Goal: Find specific page/section: Find specific page/section

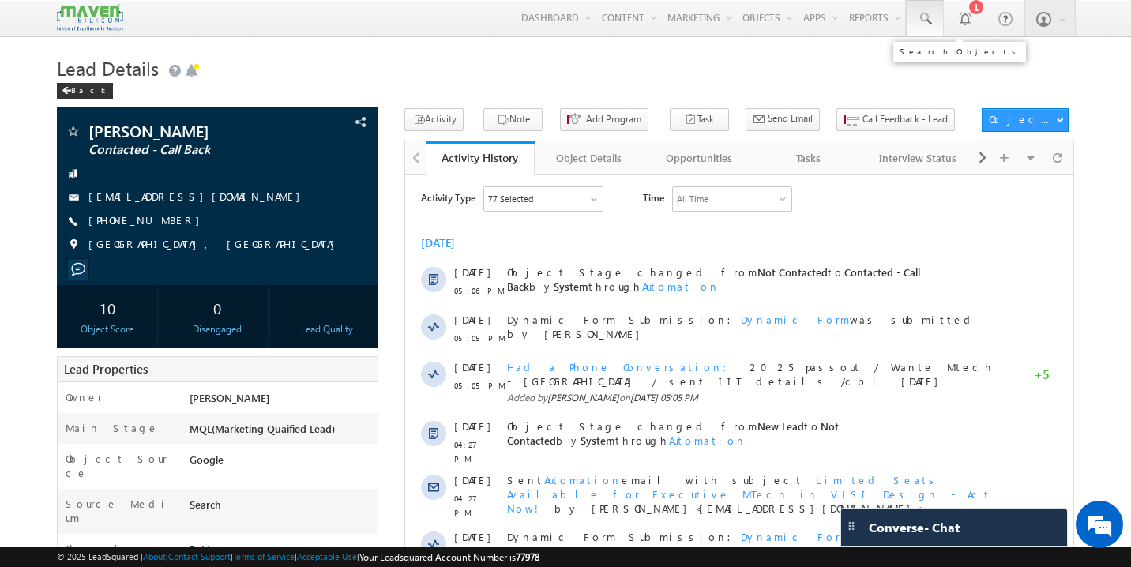
click at [934, 24] on link at bounding box center [925, 18] width 38 height 36
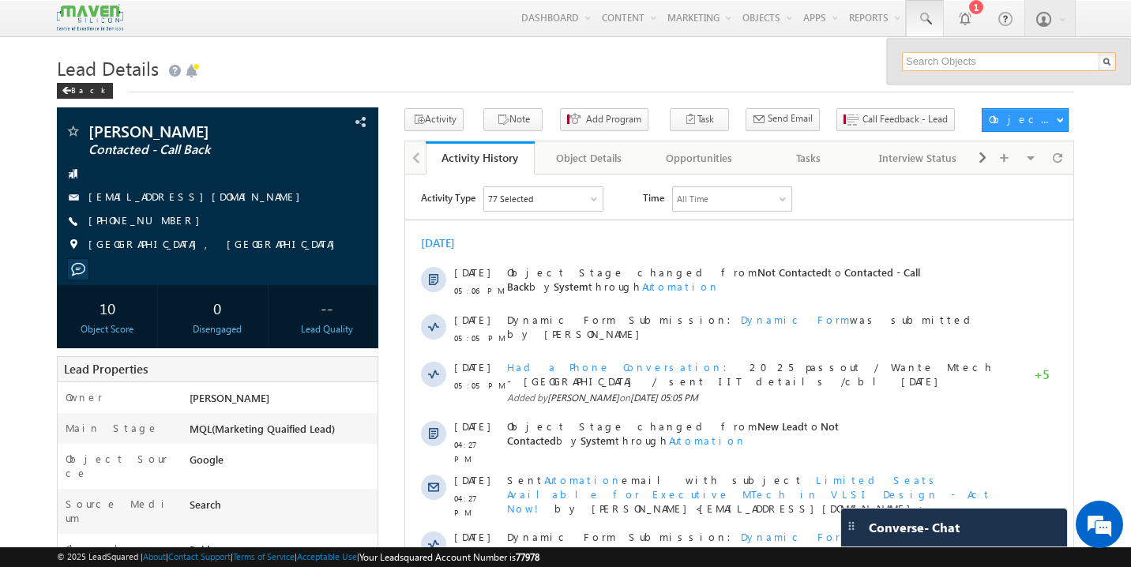
paste input "afifmansurbaig2005@gmail.com"
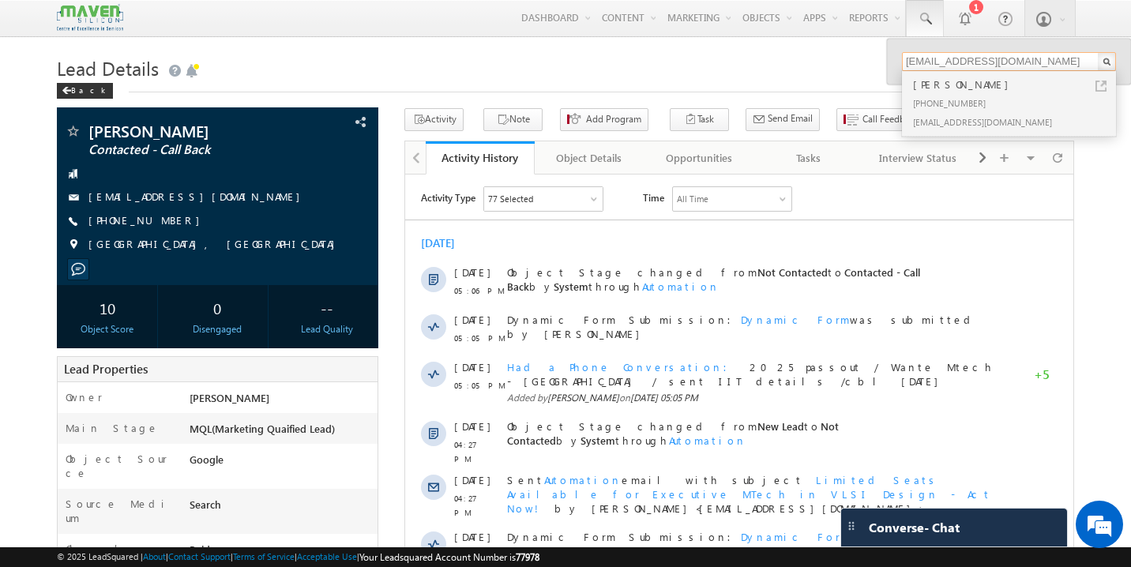
type input "afifmansurbaig2005@gmail.com"
click at [958, 102] on div "+91-8962168683" at bounding box center [1016, 102] width 212 height 19
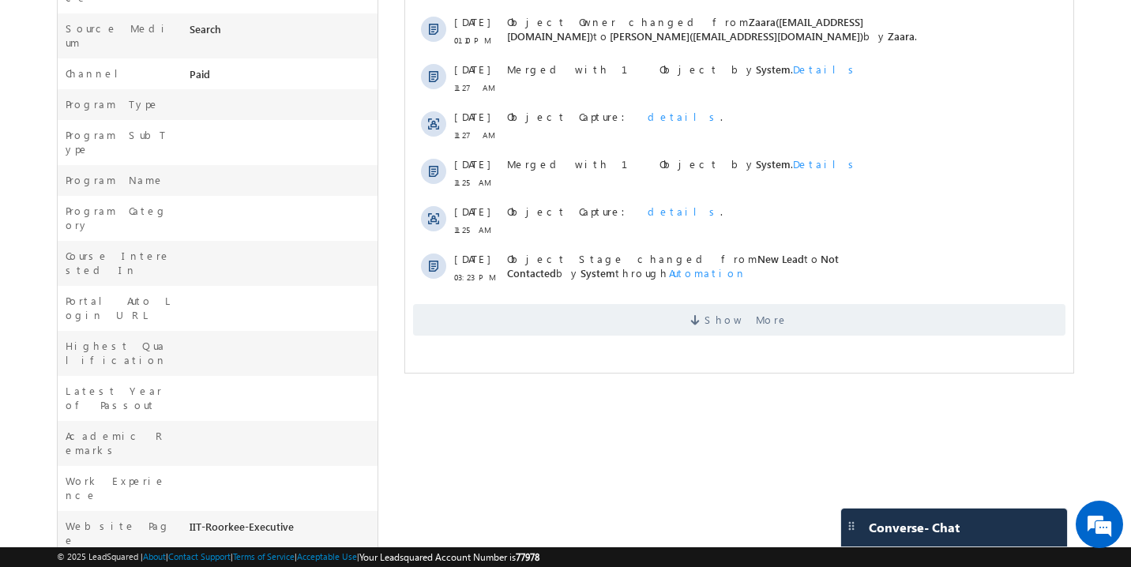
scroll to position [478, 0]
click at [747, 309] on span "Show More" at bounding box center [747, 318] width 84 height 32
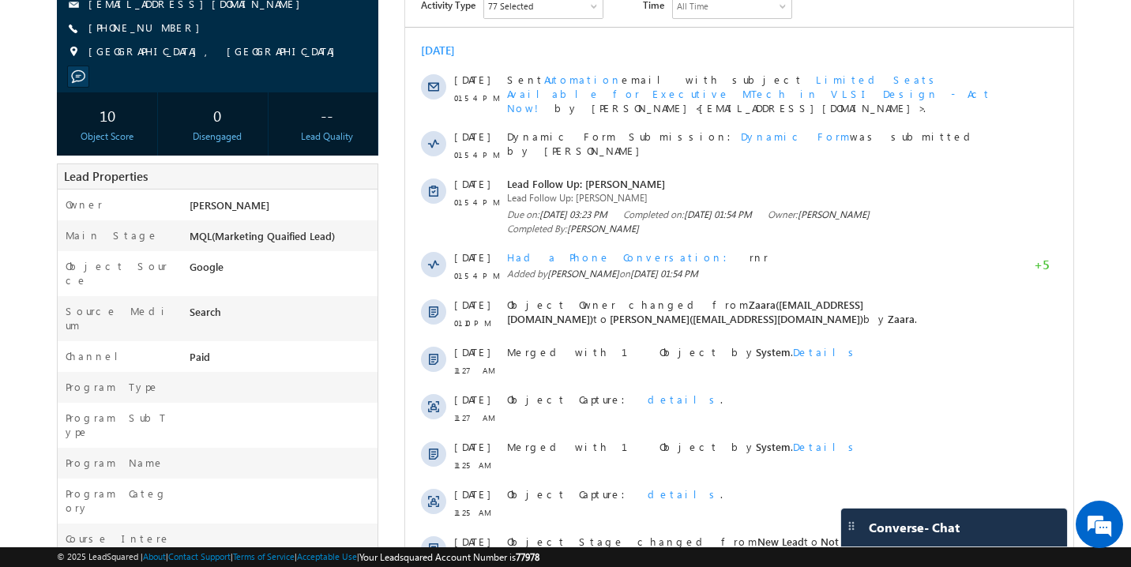
scroll to position [0, 0]
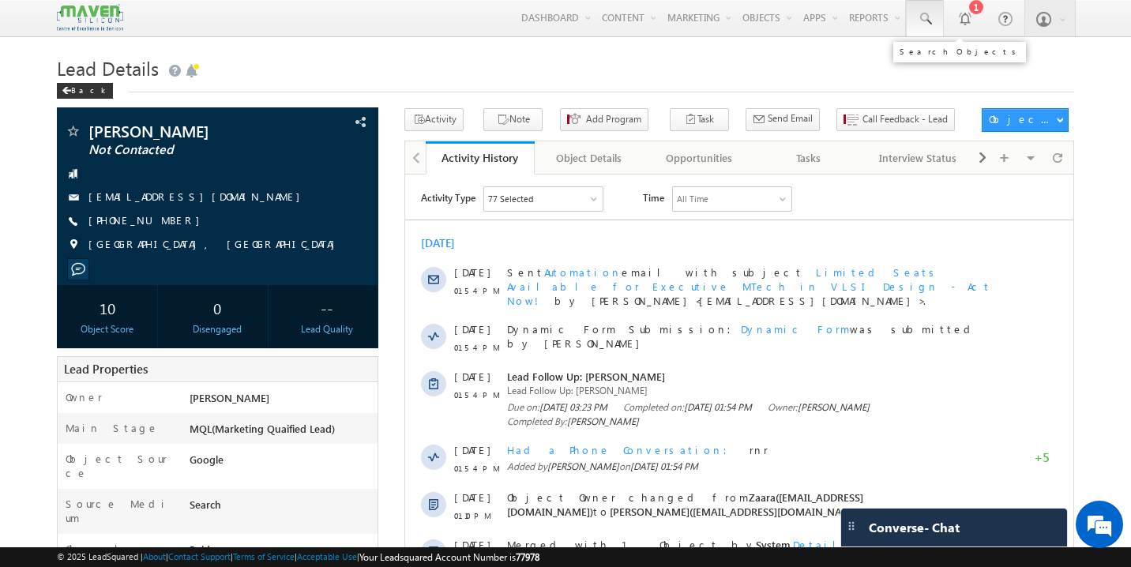
click at [924, 14] on span at bounding box center [925, 19] width 16 height 16
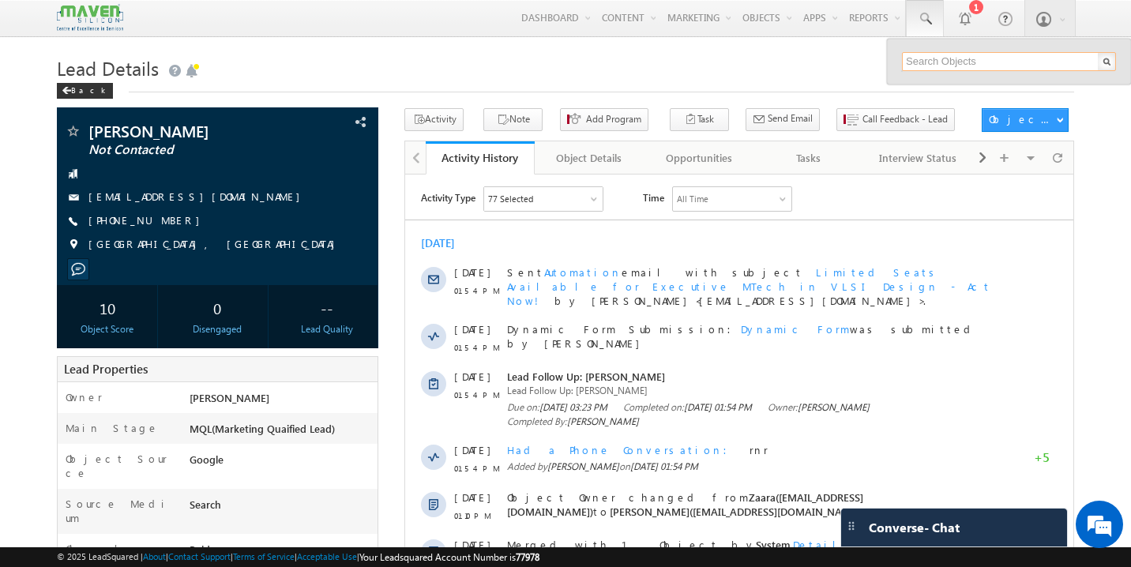
click at [958, 61] on input "text" at bounding box center [1009, 61] width 214 height 19
paste input "rajeshwarisuranagi231@gmail.com"
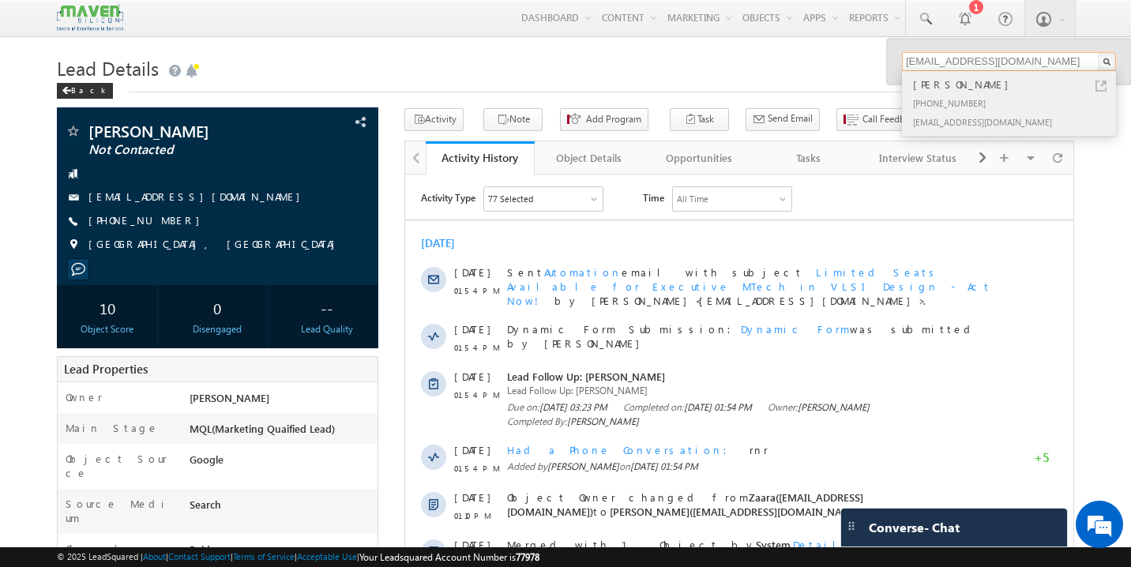
type input "rajeshwarisuranagi231@gmail.com"
click at [947, 92] on div "Rajeshwari sooranagi" at bounding box center [1016, 84] width 212 height 17
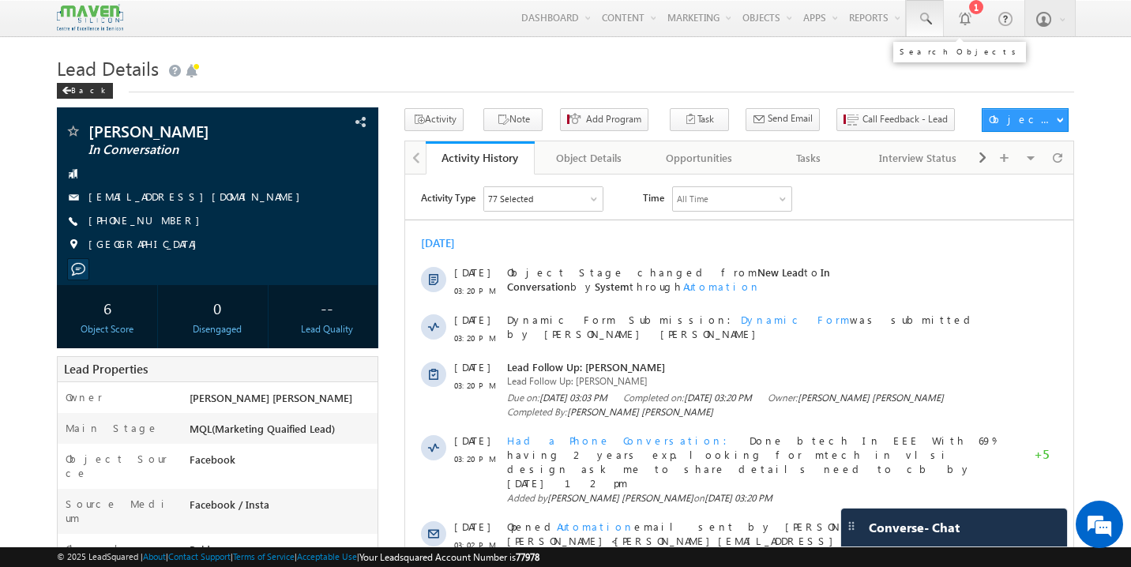
click at [926, 18] on span at bounding box center [925, 19] width 16 height 16
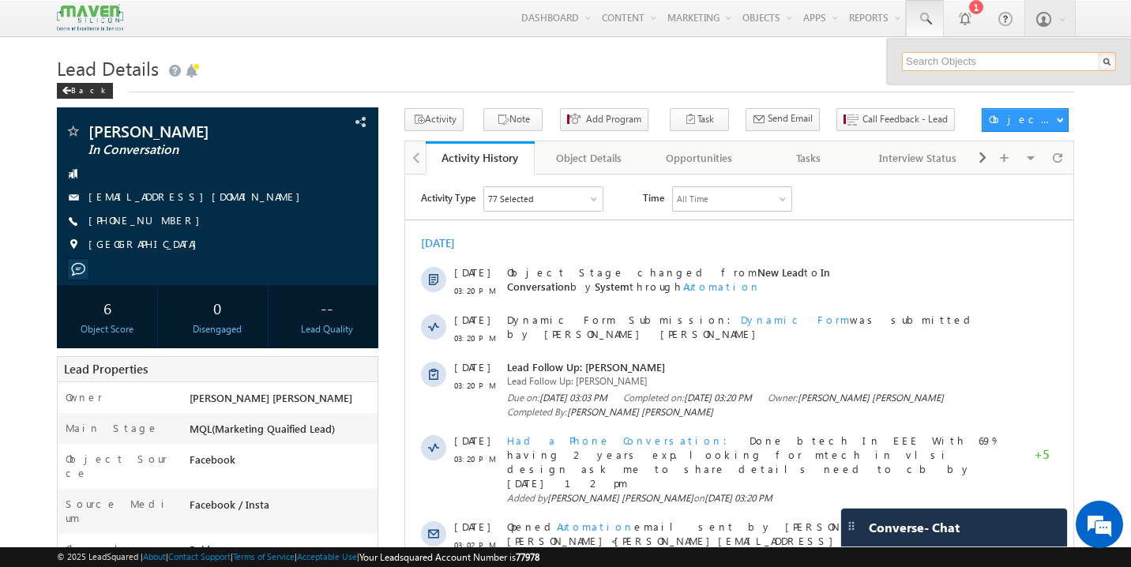
click at [941, 62] on input "text" at bounding box center [1009, 61] width 214 height 19
paste input "[EMAIL_ADDRESS][DOMAIN_NAME]"
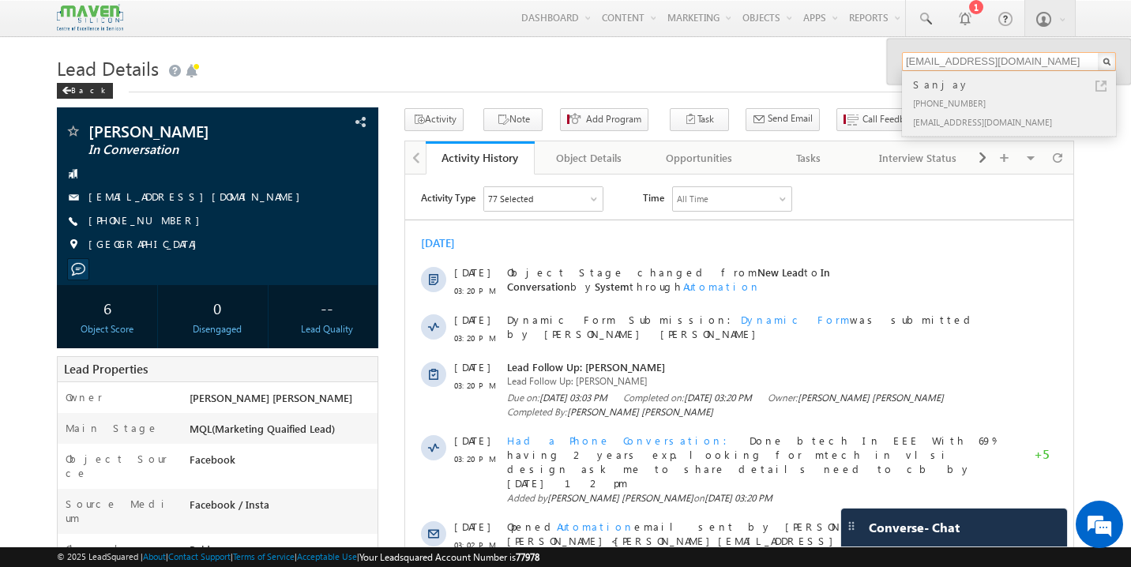
type input "[EMAIL_ADDRESS][DOMAIN_NAME]"
click at [959, 95] on div "[PHONE_NUMBER]" at bounding box center [1016, 102] width 212 height 19
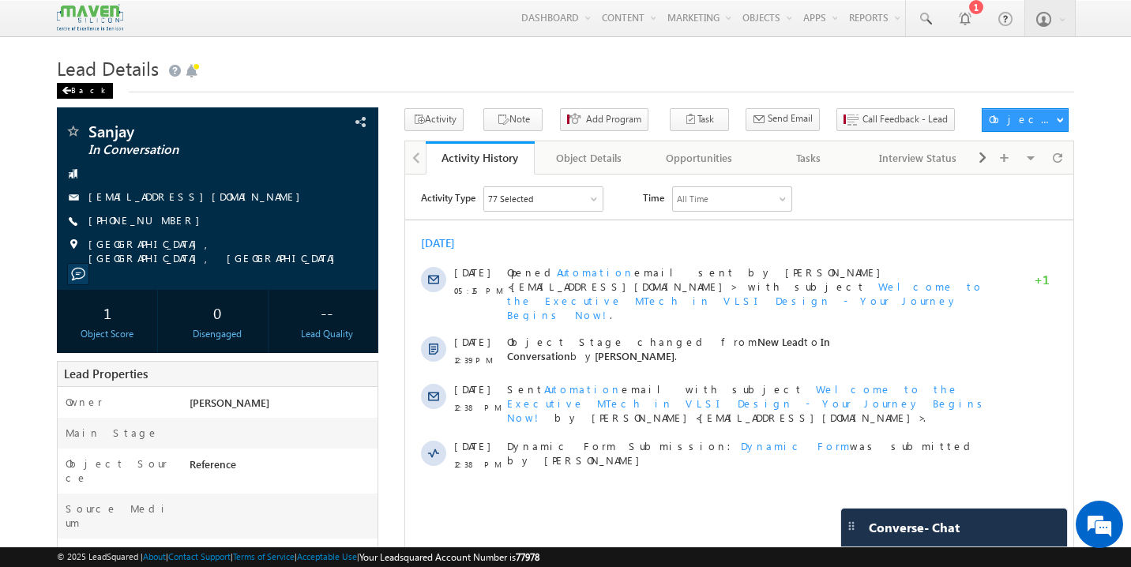
click at [84, 88] on div "Back" at bounding box center [85, 91] width 56 height 16
